Goal: Task Accomplishment & Management: Manage account settings

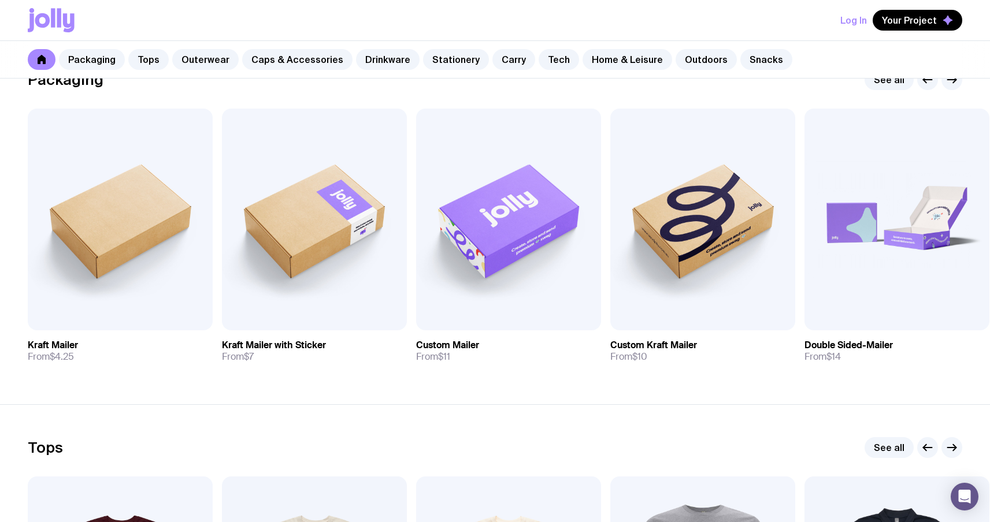
click at [856, 17] on button "Log In" at bounding box center [853, 20] width 27 height 21
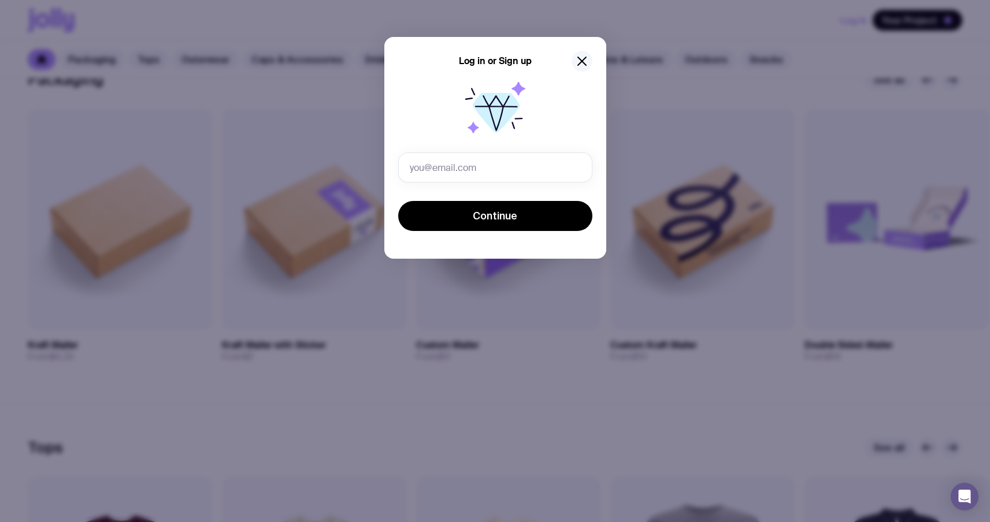
click at [579, 61] on icon "button" at bounding box center [582, 61] width 14 height 14
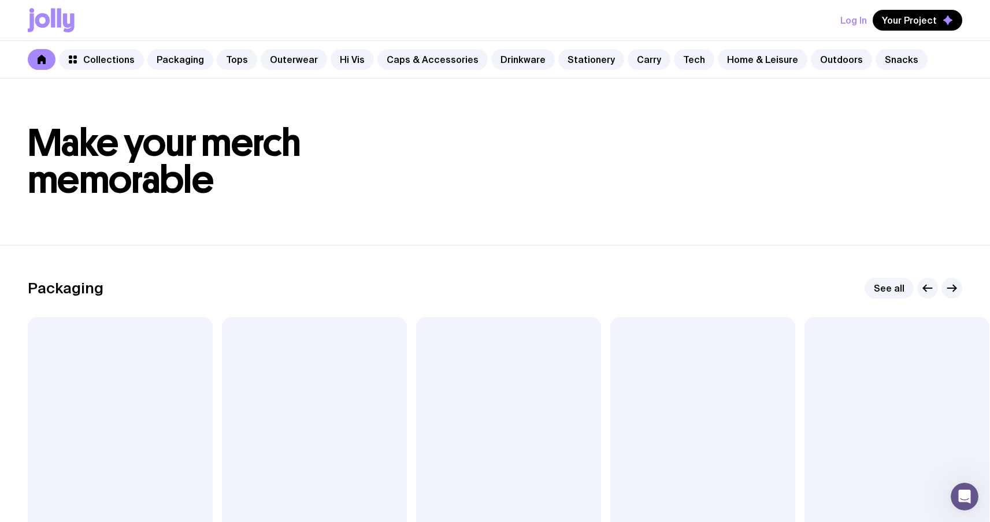
click at [854, 24] on button "Log In" at bounding box center [853, 20] width 27 height 21
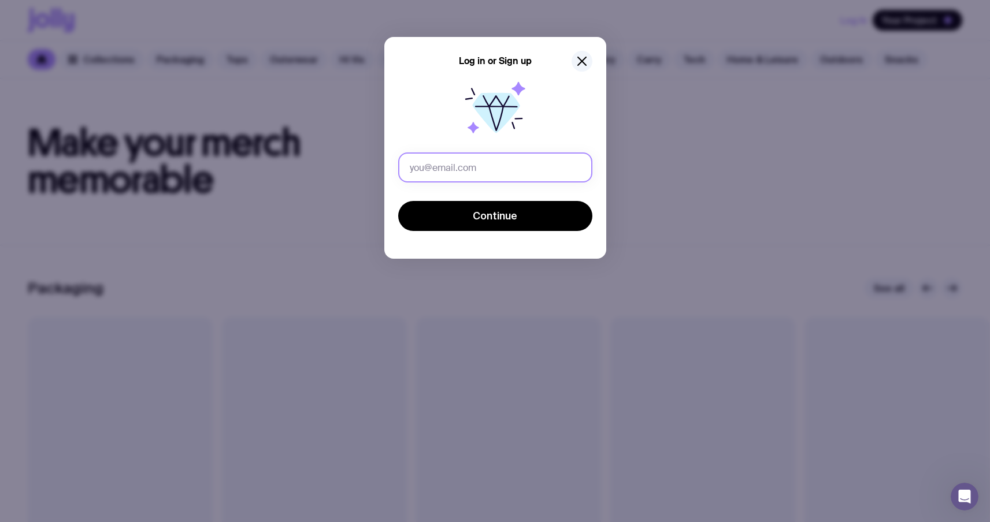
click at [486, 176] on input "text" at bounding box center [495, 168] width 194 height 30
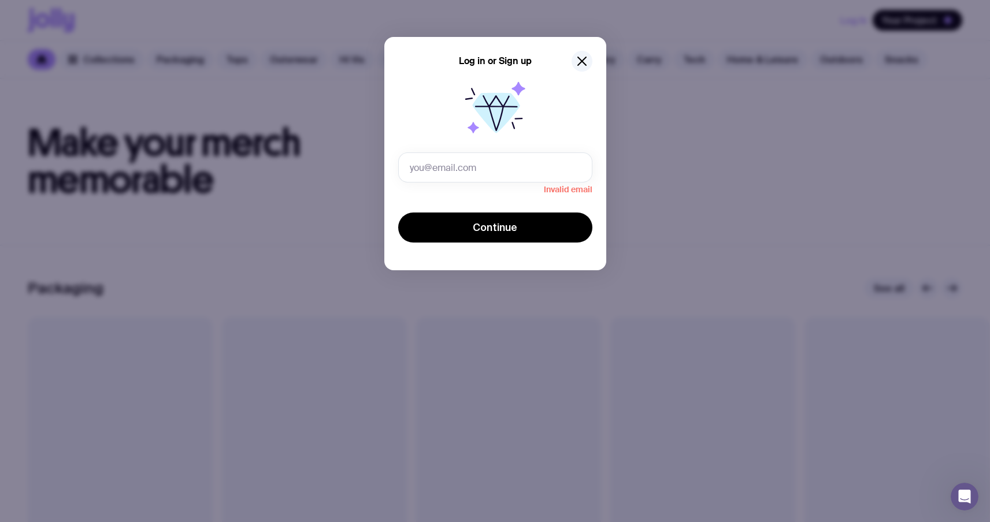
click at [848, 156] on div "Log in or Sign up Invalid email Continue" at bounding box center [495, 261] width 990 height 522
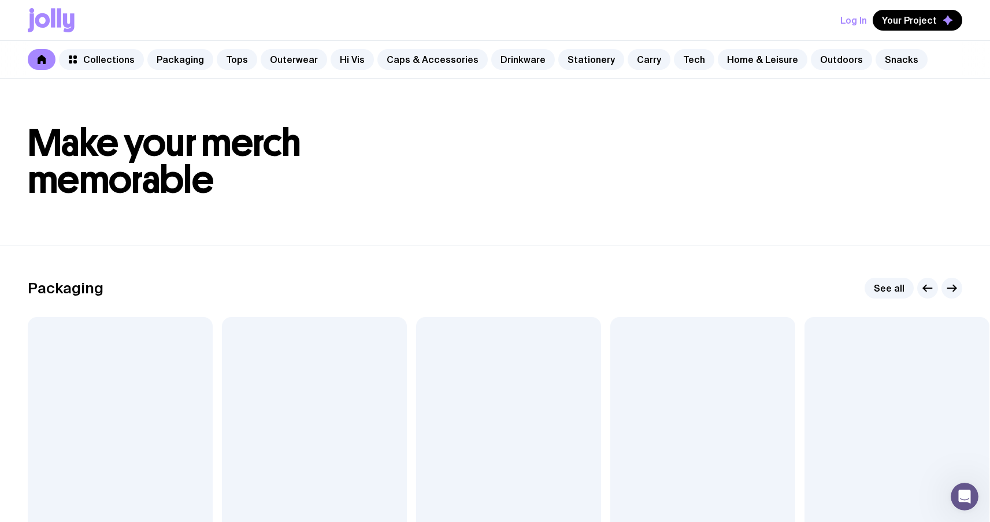
click at [848, 156] on div "Log in or Sign up Invalid email Continue" at bounding box center [495, 261] width 990 height 522
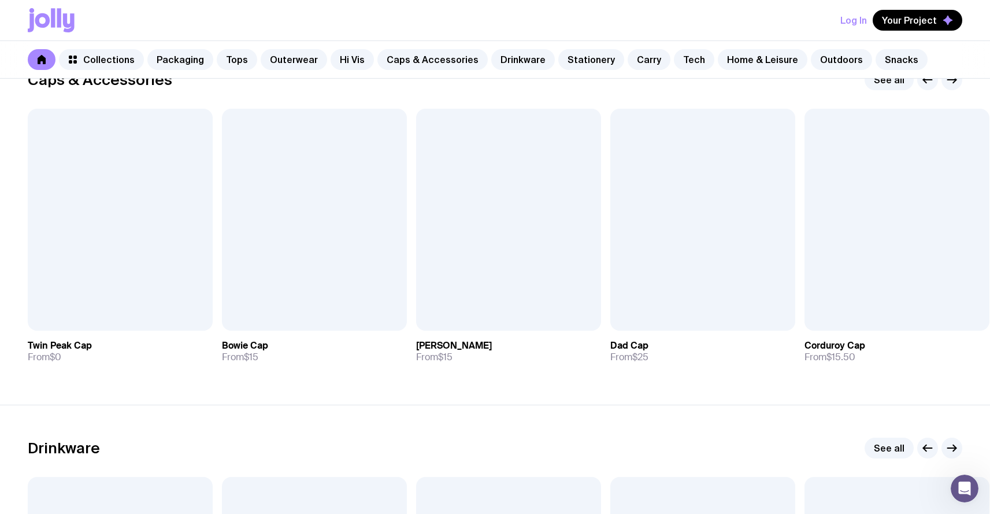
scroll to position [1400, 0]
